Goal: Task Accomplishment & Management: Manage account settings

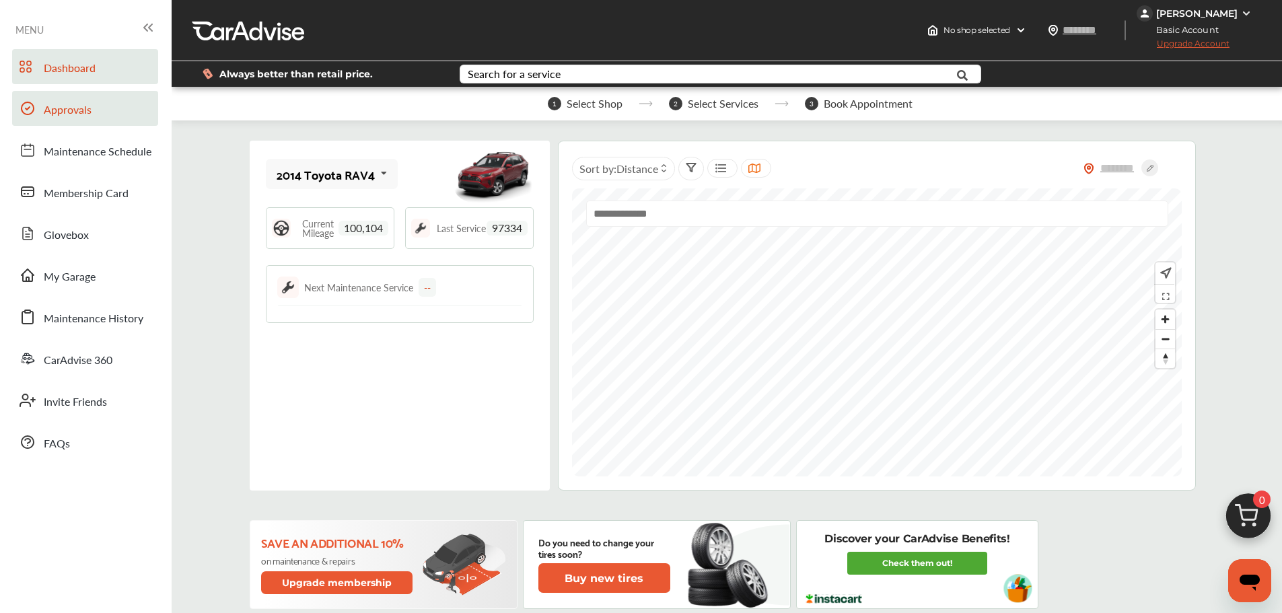
drag, startPoint x: 69, startPoint y: 103, endPoint x: 78, endPoint y: 106, distance: 10.0
click at [69, 103] on span "Approvals" at bounding box center [68, 110] width 48 height 17
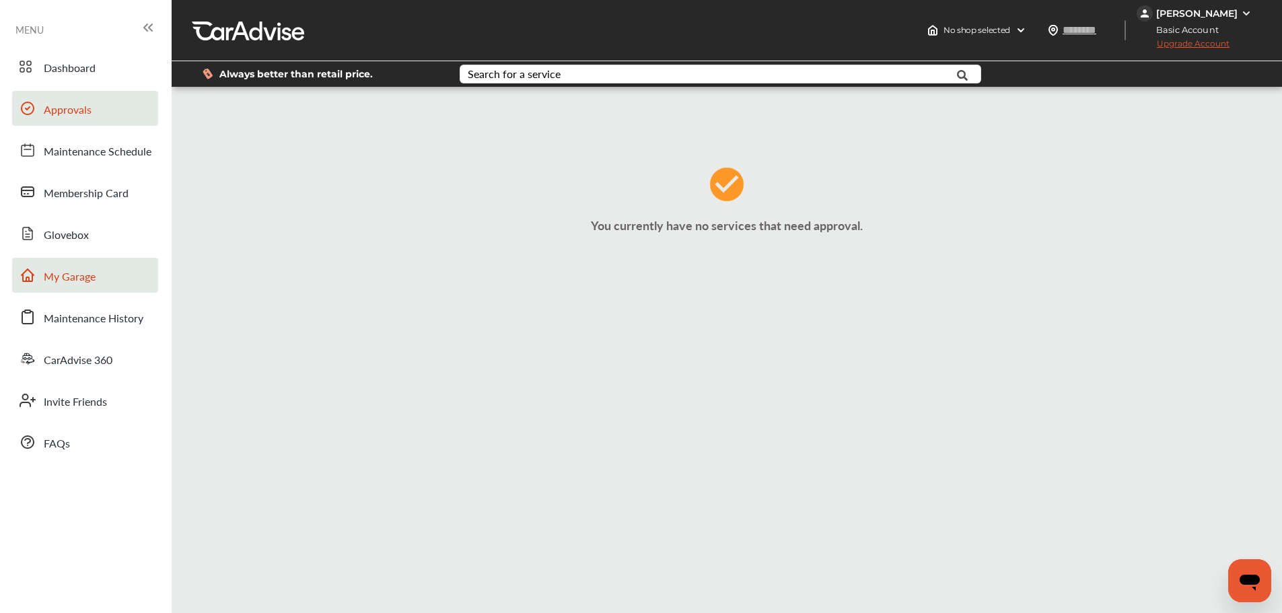
click at [78, 281] on span "My Garage" at bounding box center [70, 276] width 52 height 17
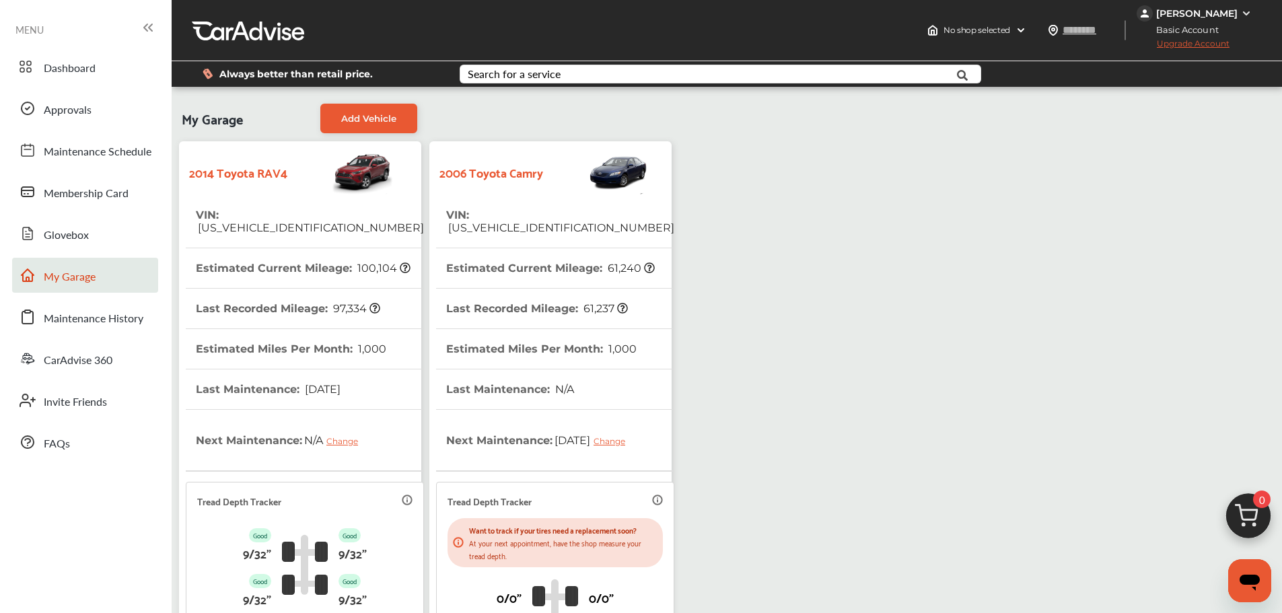
scroll to position [202, 0]
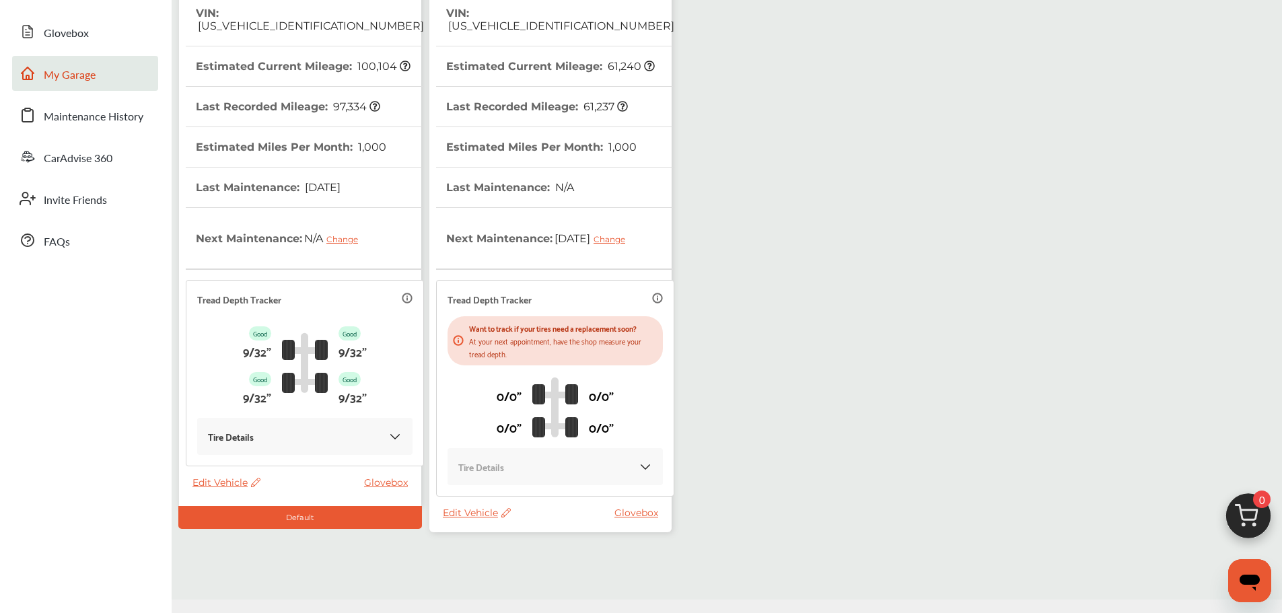
click at [463, 515] on span "Edit Vehicle" at bounding box center [477, 513] width 68 height 12
click at [530, 578] on div "Use this vehicle" at bounding box center [523, 571] width 121 height 21
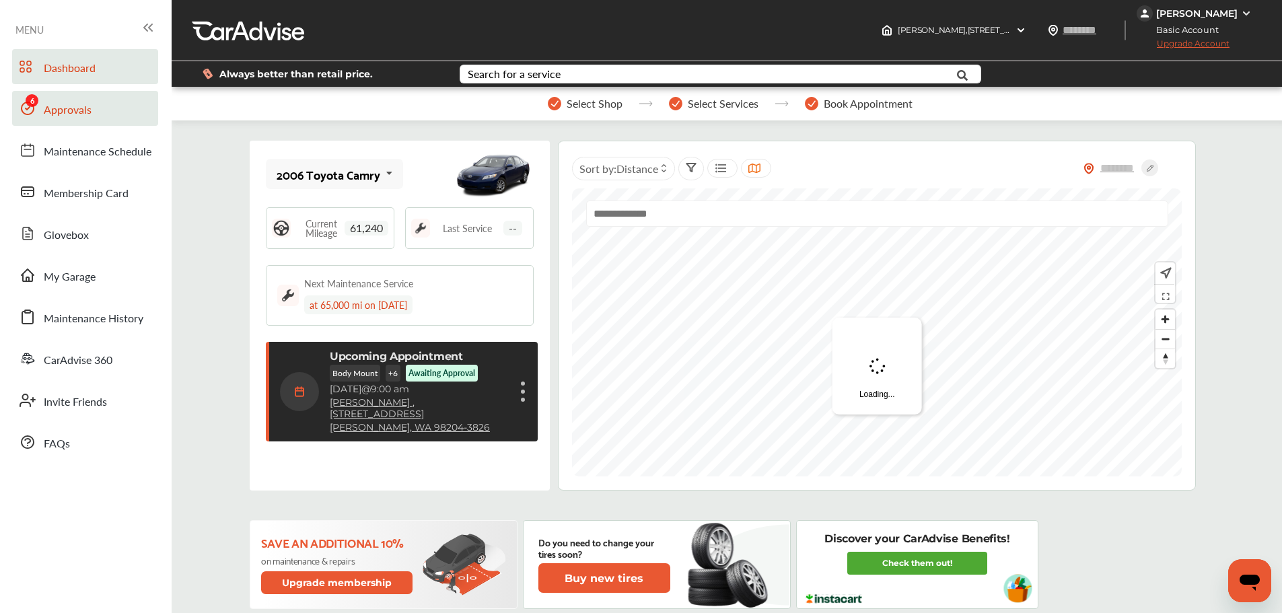
drag, startPoint x: 69, startPoint y: 116, endPoint x: 127, endPoint y: 122, distance: 58.9
click at [69, 116] on span "Approvals" at bounding box center [68, 110] width 48 height 17
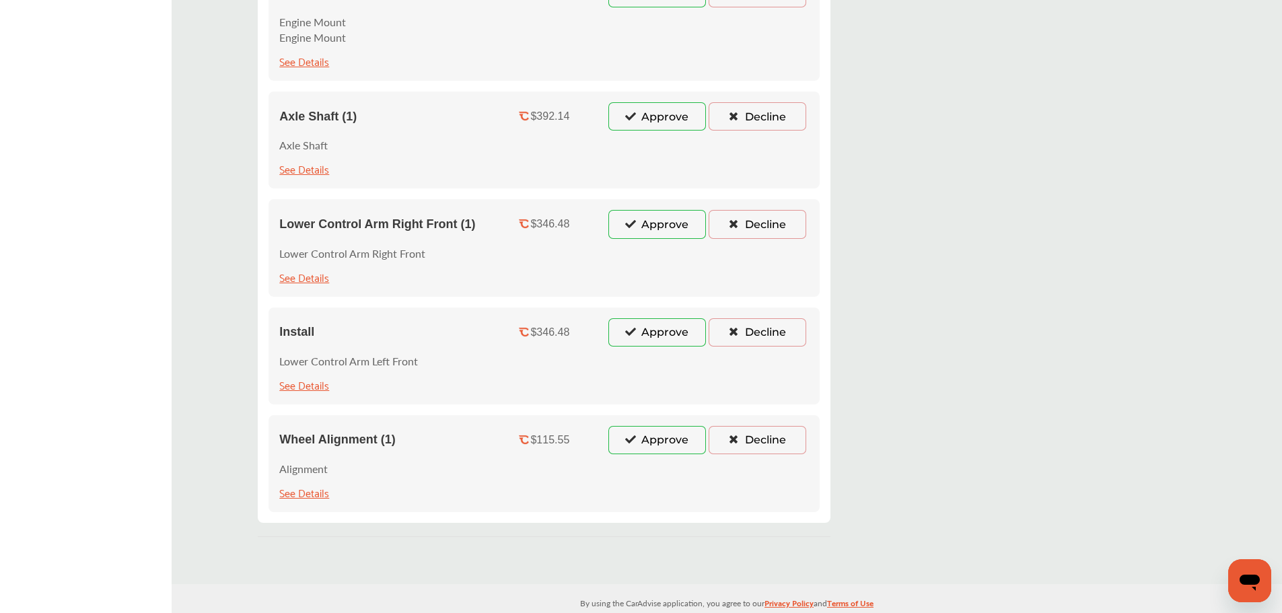
scroll to position [528, 0]
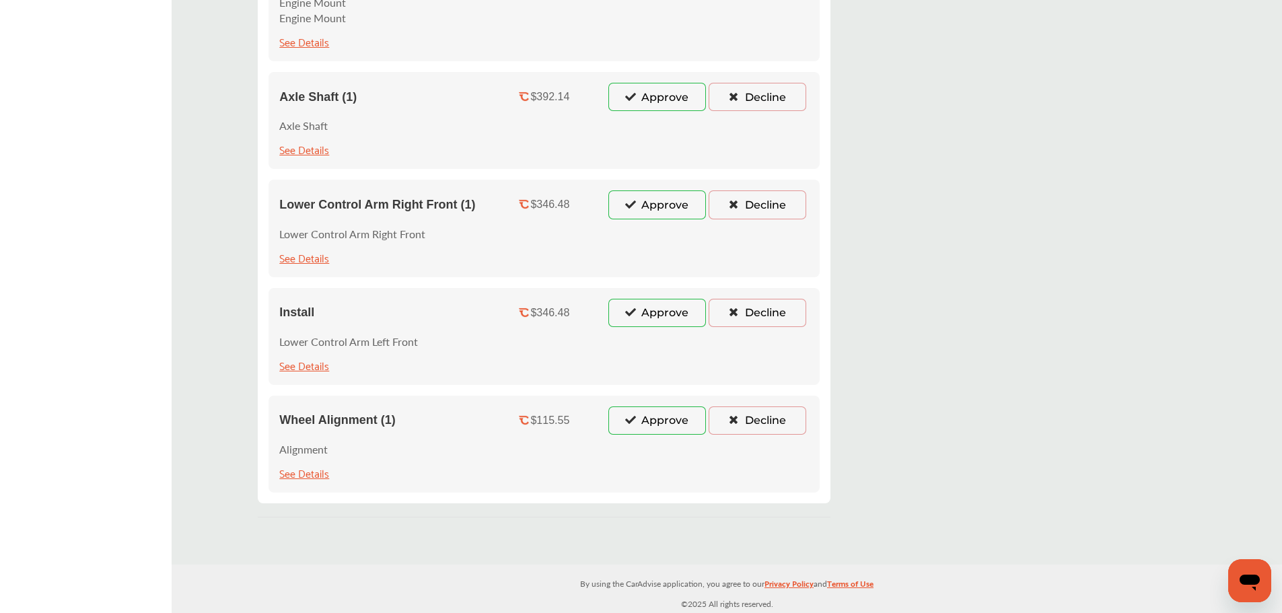
click at [645, 416] on button "Approve" at bounding box center [657, 420] width 98 height 28
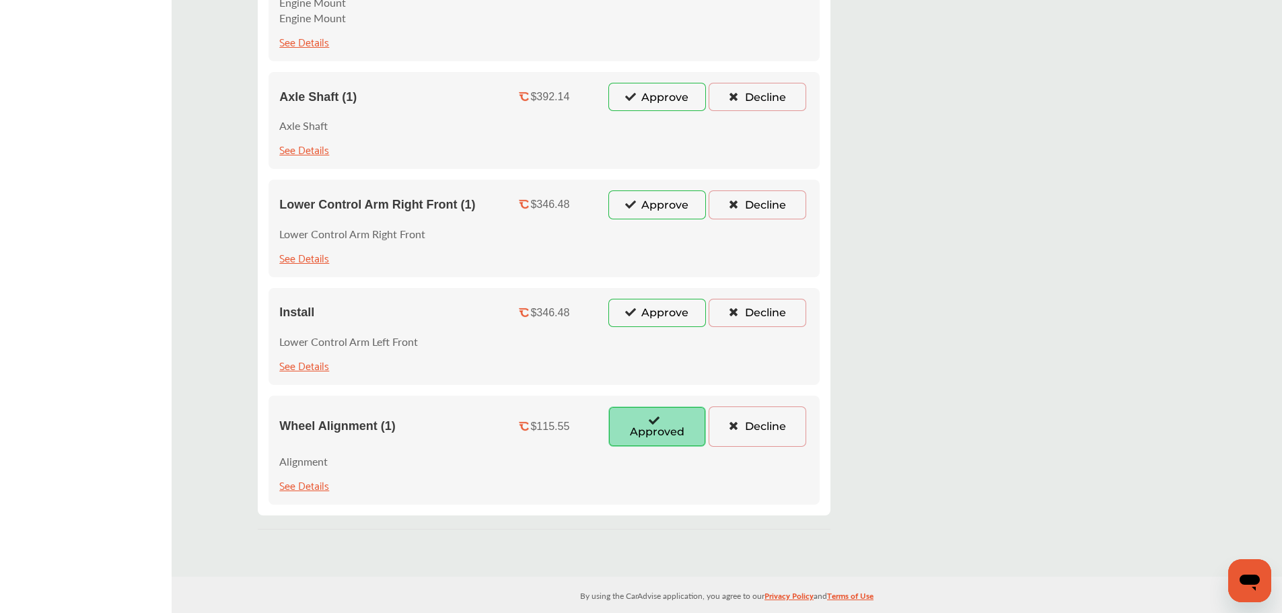
click at [653, 314] on button "Approve" at bounding box center [657, 313] width 98 height 28
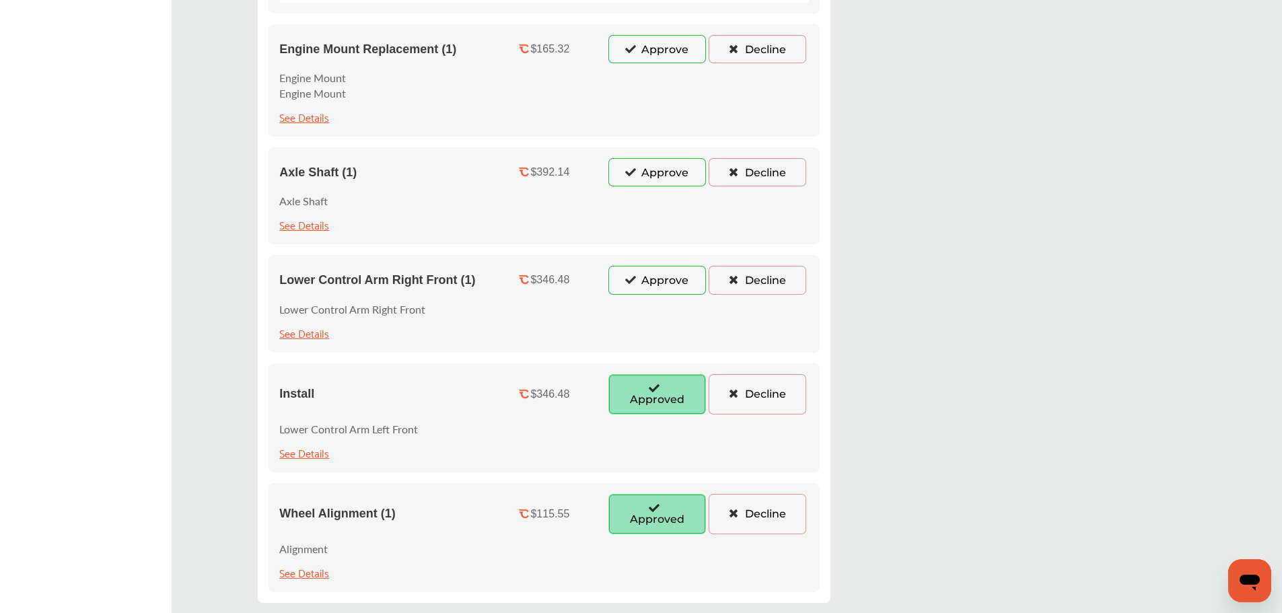
scroll to position [326, 0]
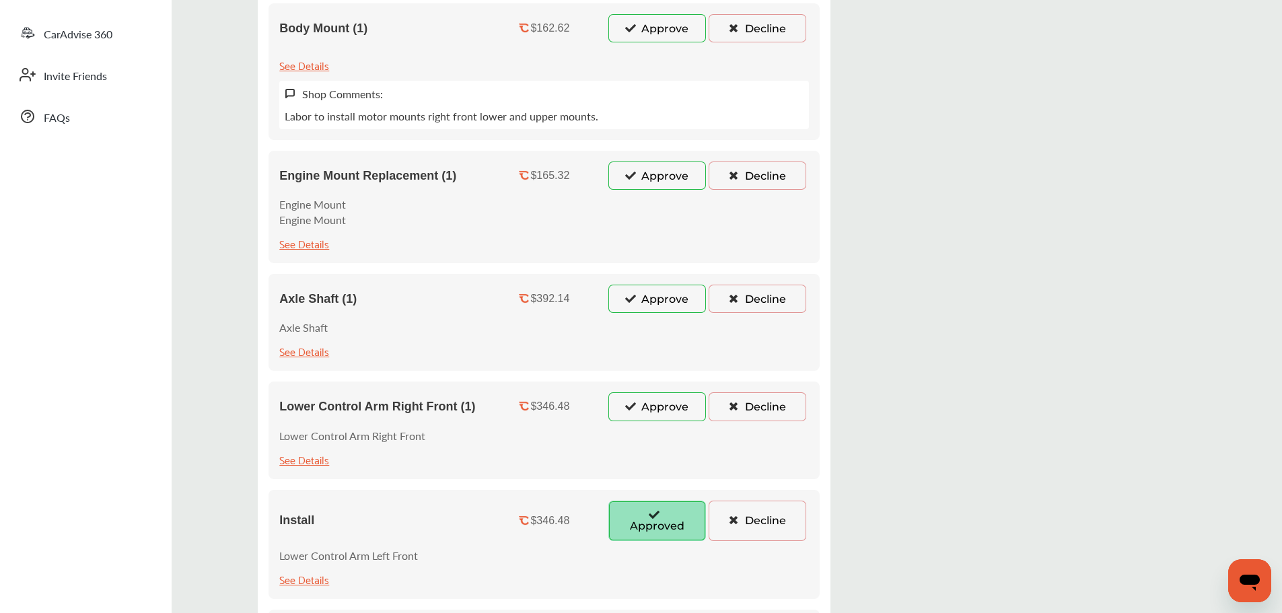
click at [649, 420] on button "Approve" at bounding box center [657, 406] width 98 height 28
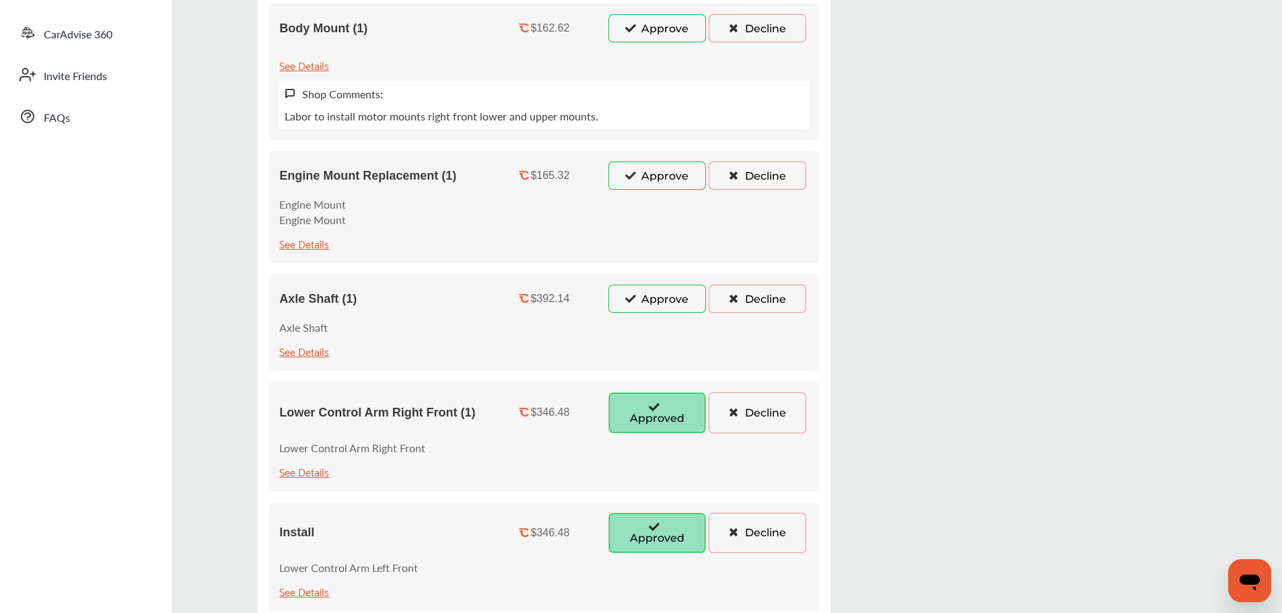
click at [644, 305] on button "Approve" at bounding box center [657, 299] width 98 height 28
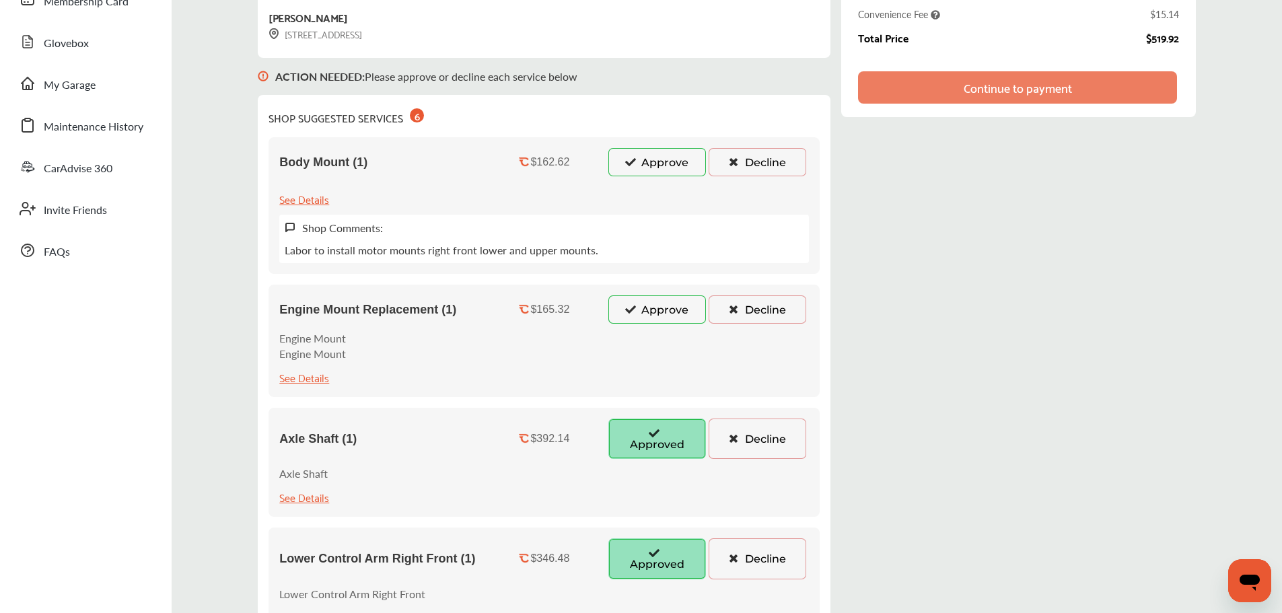
scroll to position [191, 0]
click at [650, 292] on div "Engine Mount Replacement (1) $165.32 Approve Decline Engine Mount Engine Mount …" at bounding box center [543, 341] width 551 height 112
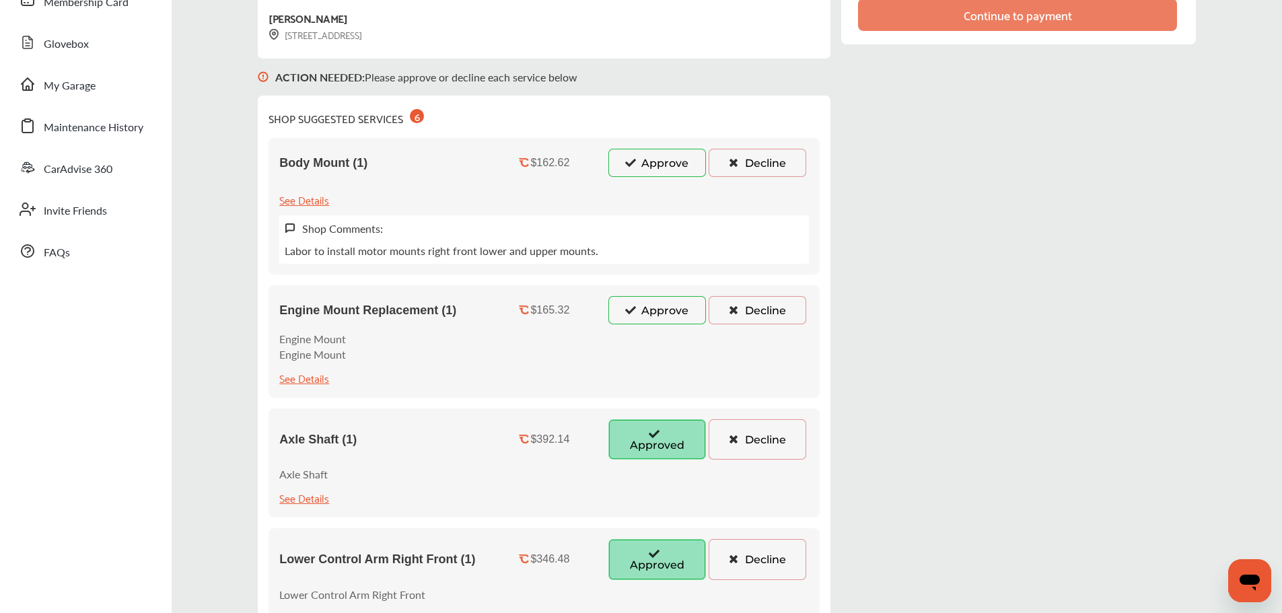
click at [651, 301] on button "Approve" at bounding box center [657, 310] width 98 height 28
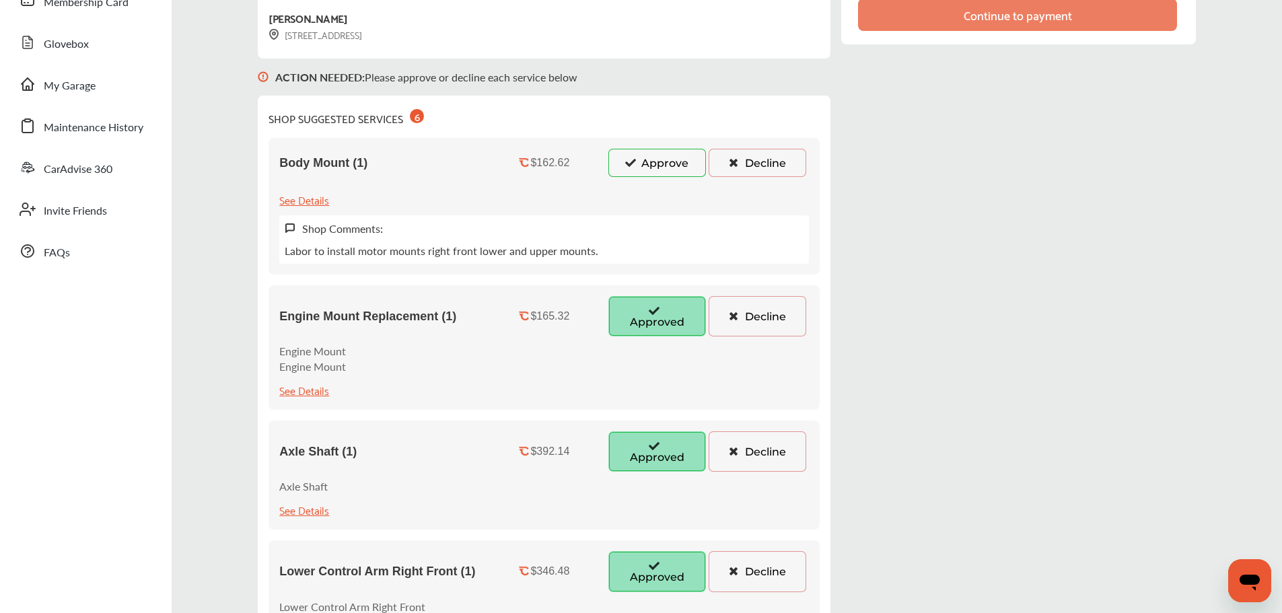
click at [665, 171] on button "Approve" at bounding box center [657, 163] width 98 height 28
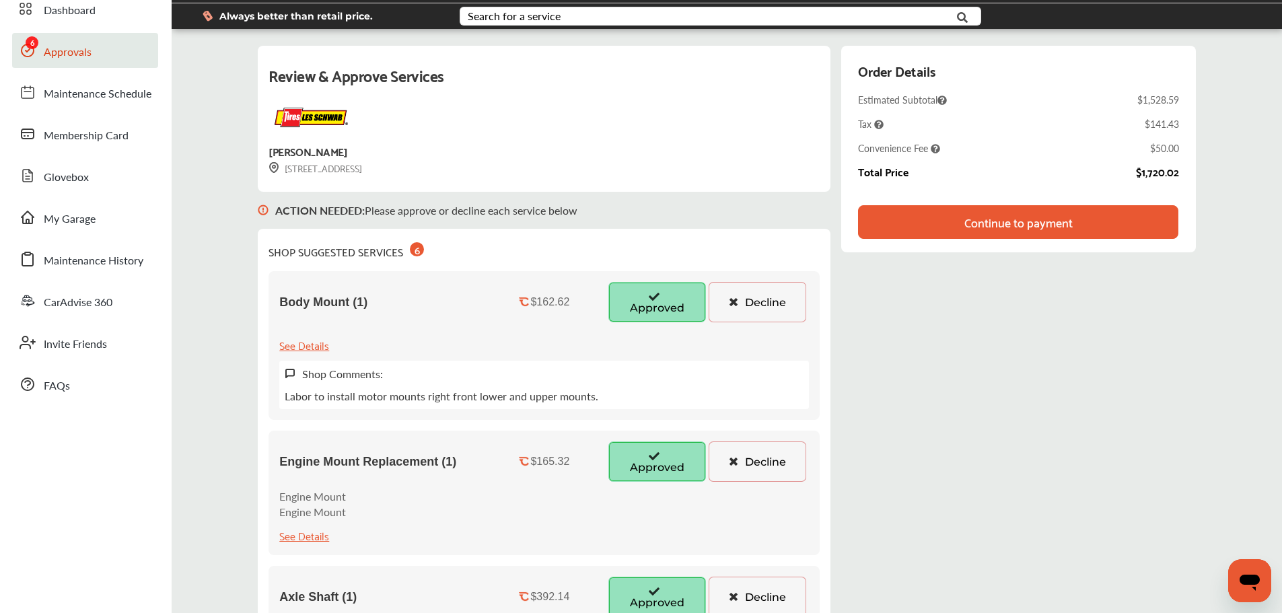
scroll to position [57, 0]
